Goal: Find specific page/section: Find specific page/section

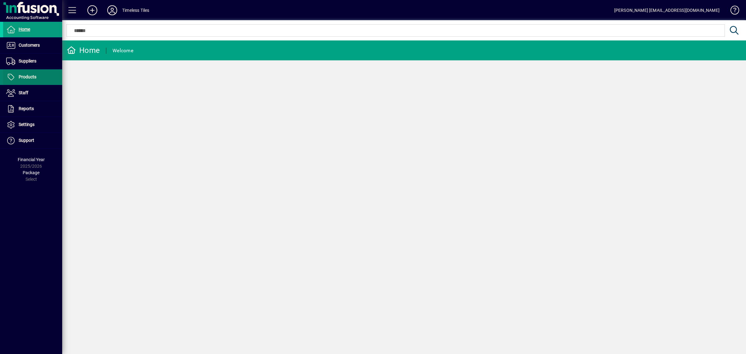
click at [31, 78] on span "Products" at bounding box center [28, 76] width 18 height 5
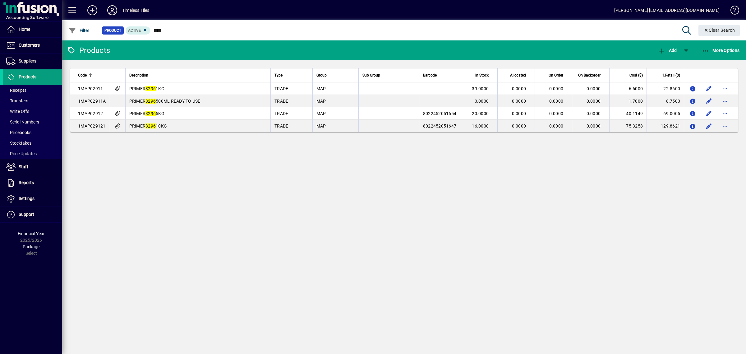
click at [181, 26] on div at bounding box center [438, 23] width 684 height 7
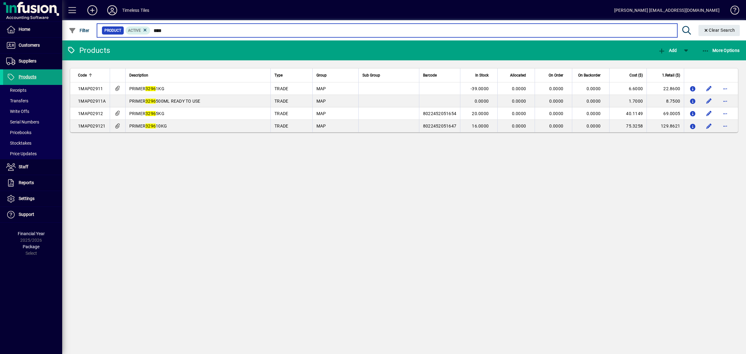
click at [177, 30] on input "****" at bounding box center [410, 30] width 521 height 9
type input "*"
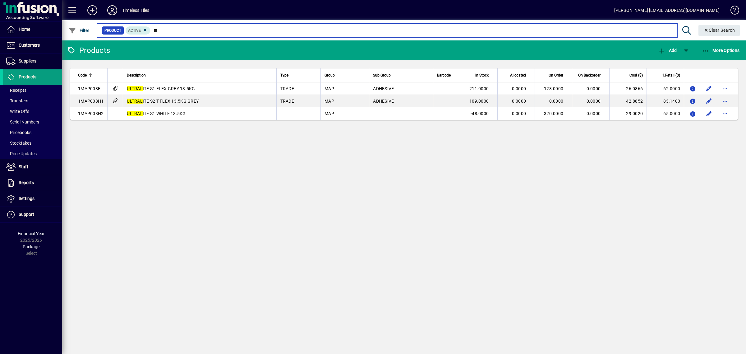
type input "*"
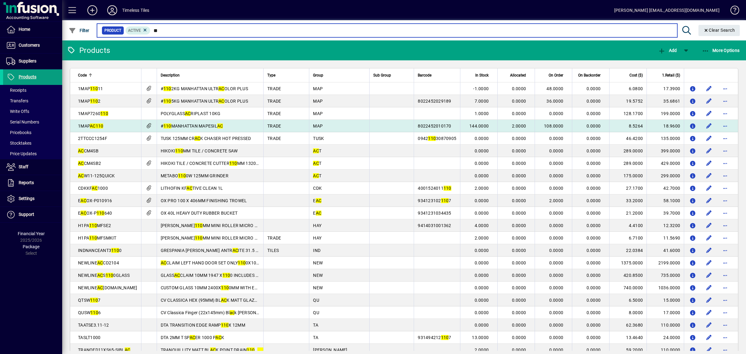
type input "*"
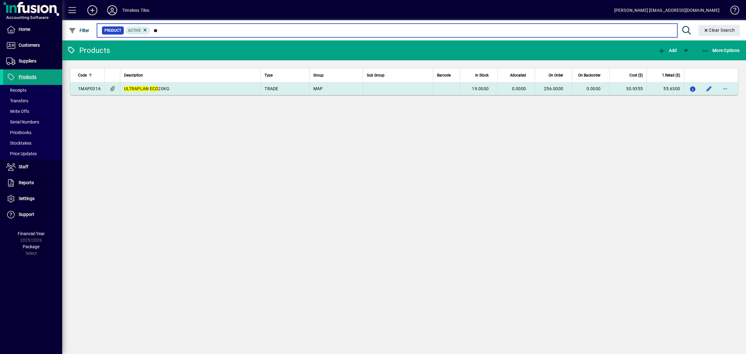
type input "*"
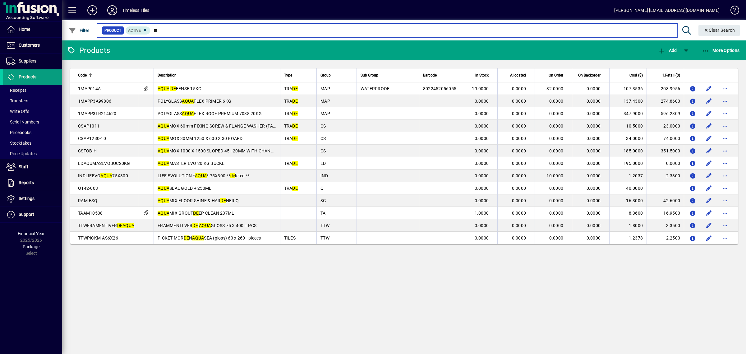
type input "*"
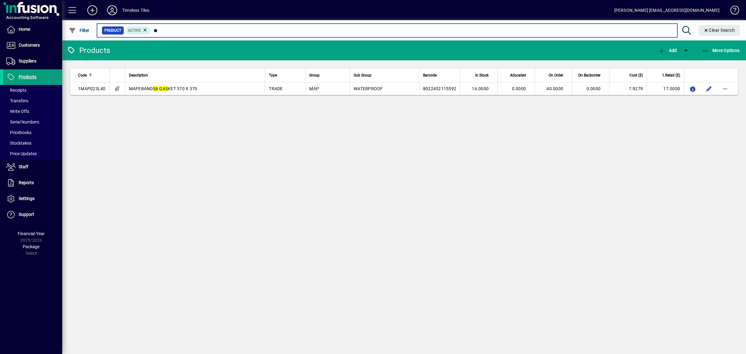
type input "*"
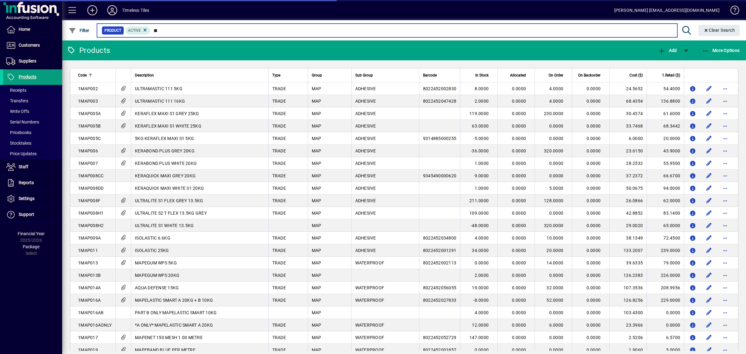
type input "*"
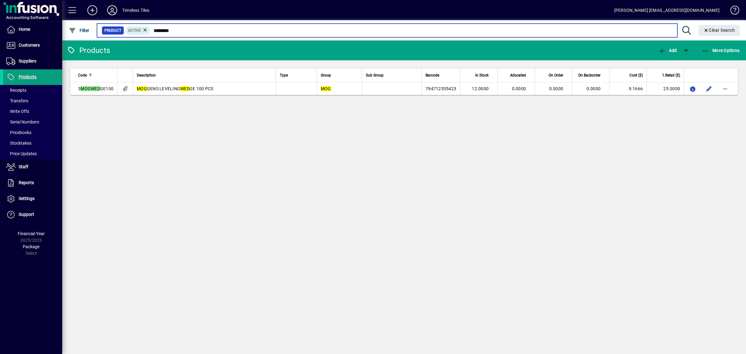
type input "*********"
